Goal: Task Accomplishment & Management: Manage account settings

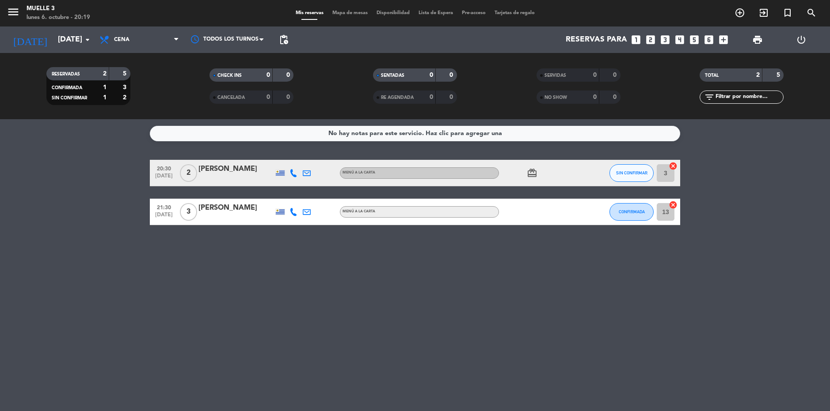
drag, startPoint x: 64, startPoint y: 175, endPoint x: 73, endPoint y: 179, distance: 10.3
click at [66, 176] on bookings-row "20:30 [DATE] 2 [PERSON_NAME] MENÚ A LA CARTA card_giftcard SIN CONFIRMAR 3 canc…" at bounding box center [415, 192] width 830 height 65
click at [140, 162] on bookings-row "20:30 [DATE] 2 [PERSON_NAME] MENÚ A LA CARTA card_giftcard SIN CONFIRMAR 3 canc…" at bounding box center [415, 192] width 830 height 65
click at [107, 167] on bookings-row "20:30 [DATE] 2 [PERSON_NAME] MENÚ A LA CARTA card_giftcard SIN CONFIRMAR 3 canc…" at bounding box center [415, 192] width 830 height 65
click at [442, 300] on div "No hay notas para este servicio. Haz clic para agregar una 20:30 [DATE] 2 [PERS…" at bounding box center [415, 265] width 830 height 292
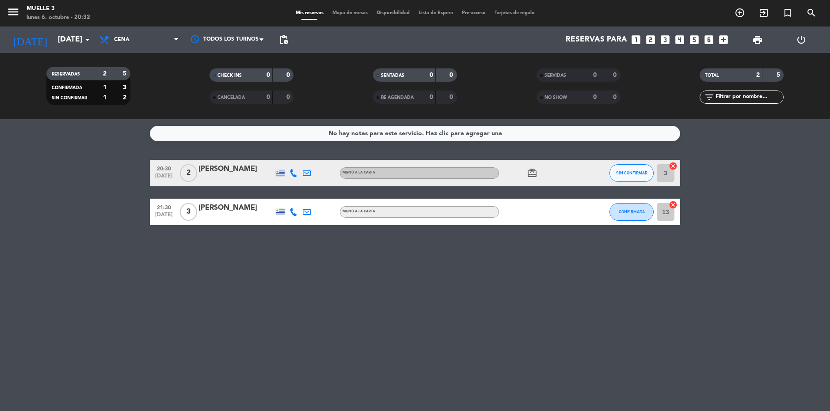
click at [85, 186] on bookings-row "20:30 [DATE] 2 [PERSON_NAME] MENÚ A LA CARTA card_giftcard SIN CONFIRMAR 3 canc…" at bounding box center [415, 192] width 830 height 65
click at [305, 332] on div "No hay notas para este servicio. Haz clic para agregar una 20:30 [DATE] 2 [PERS…" at bounding box center [415, 265] width 830 height 292
click at [630, 176] on button "SIN CONFIRMAR" at bounding box center [631, 173] width 44 height 18
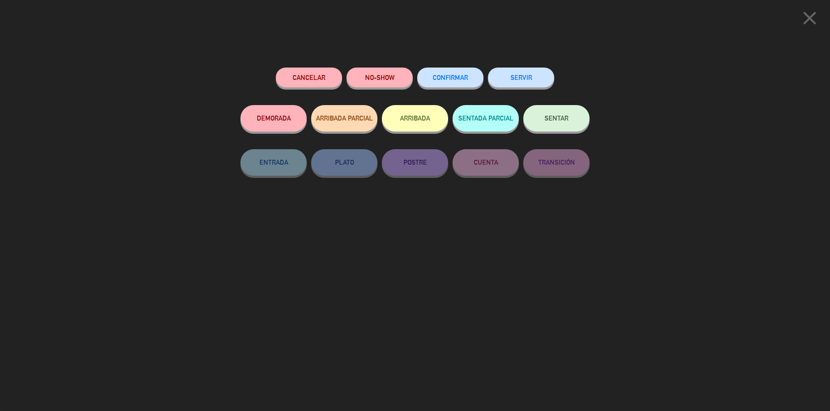
click at [385, 80] on button "NO-SHOW" at bounding box center [379, 78] width 66 height 20
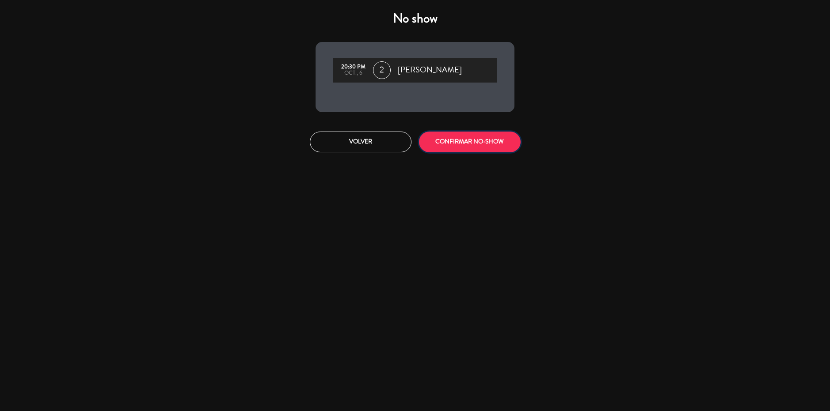
click at [485, 140] on button "CONFIRMAR NO-SHOW" at bounding box center [470, 142] width 102 height 21
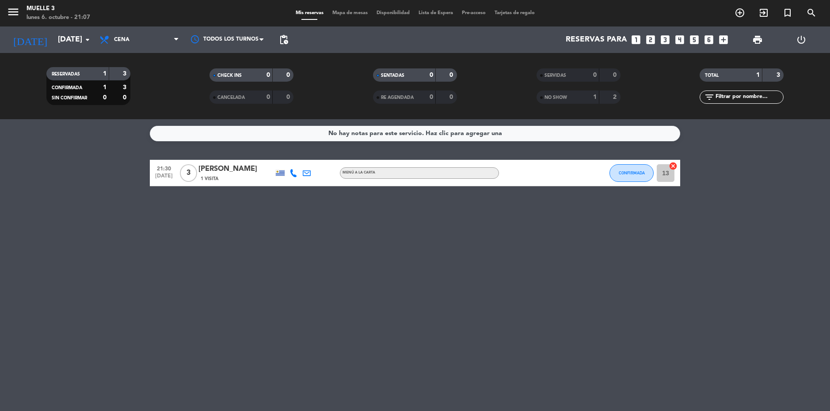
click at [121, 168] on bookings-row "21:30 oct. 6 3 Lucía Villar 1 Visita MENÚ A LA CARTA CONFIRMADA 13 cancel" at bounding box center [415, 173] width 830 height 27
click at [105, 180] on bookings-row "21:30 oct. 6 3 Lucía Villar 1 Visita MENÚ A LA CARTA CONFIRMADA 13 cancel" at bounding box center [415, 173] width 830 height 27
